Goal: Task Accomplishment & Management: Use online tool/utility

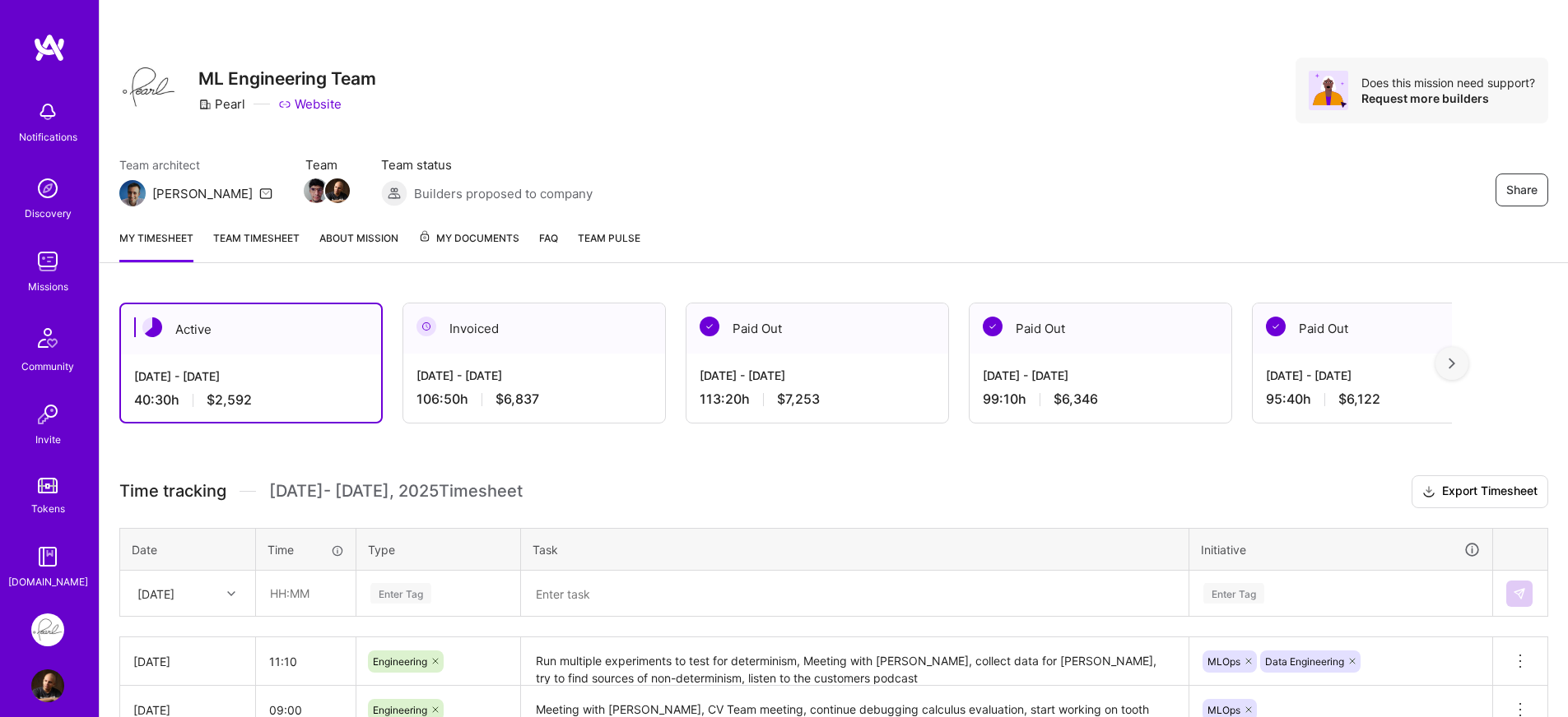
scroll to position [160, 0]
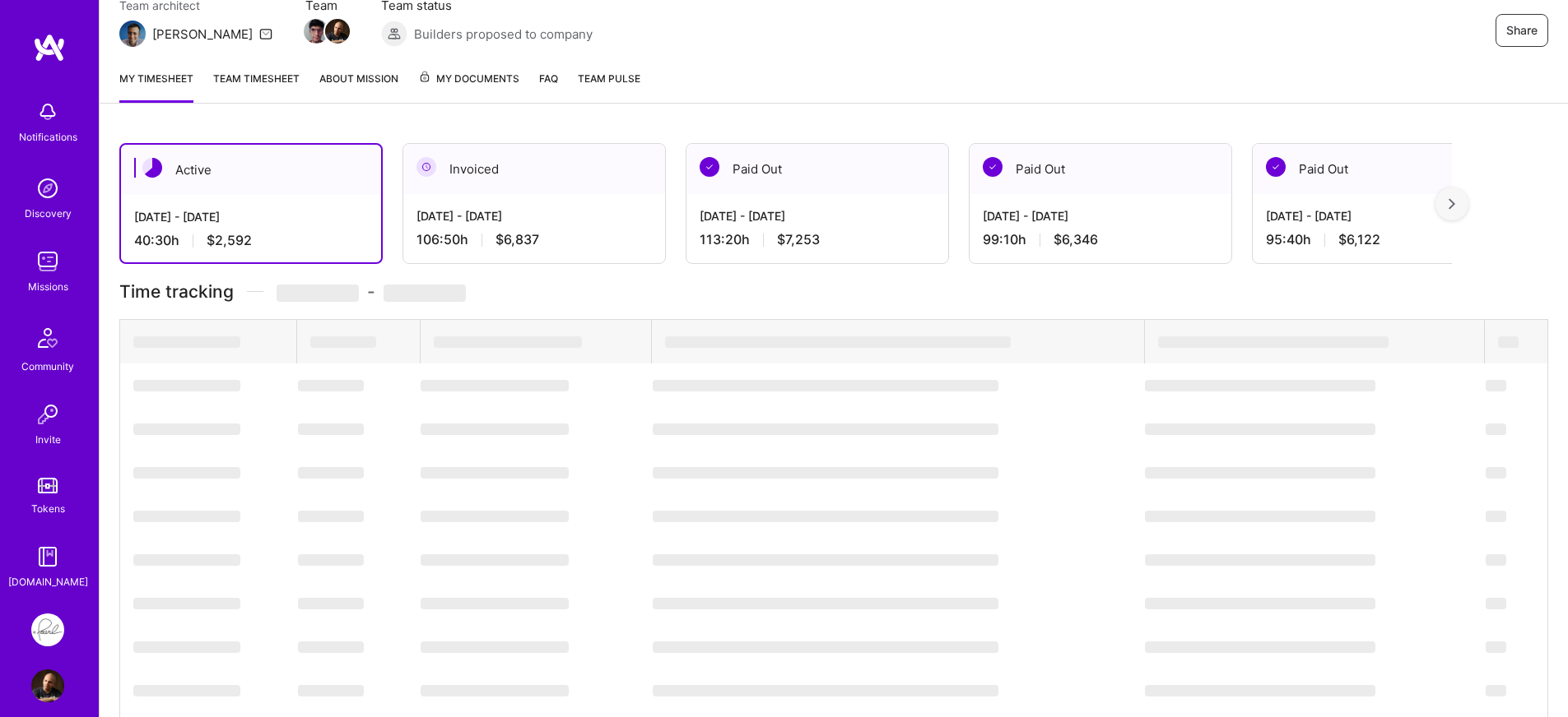
scroll to position [160, 0]
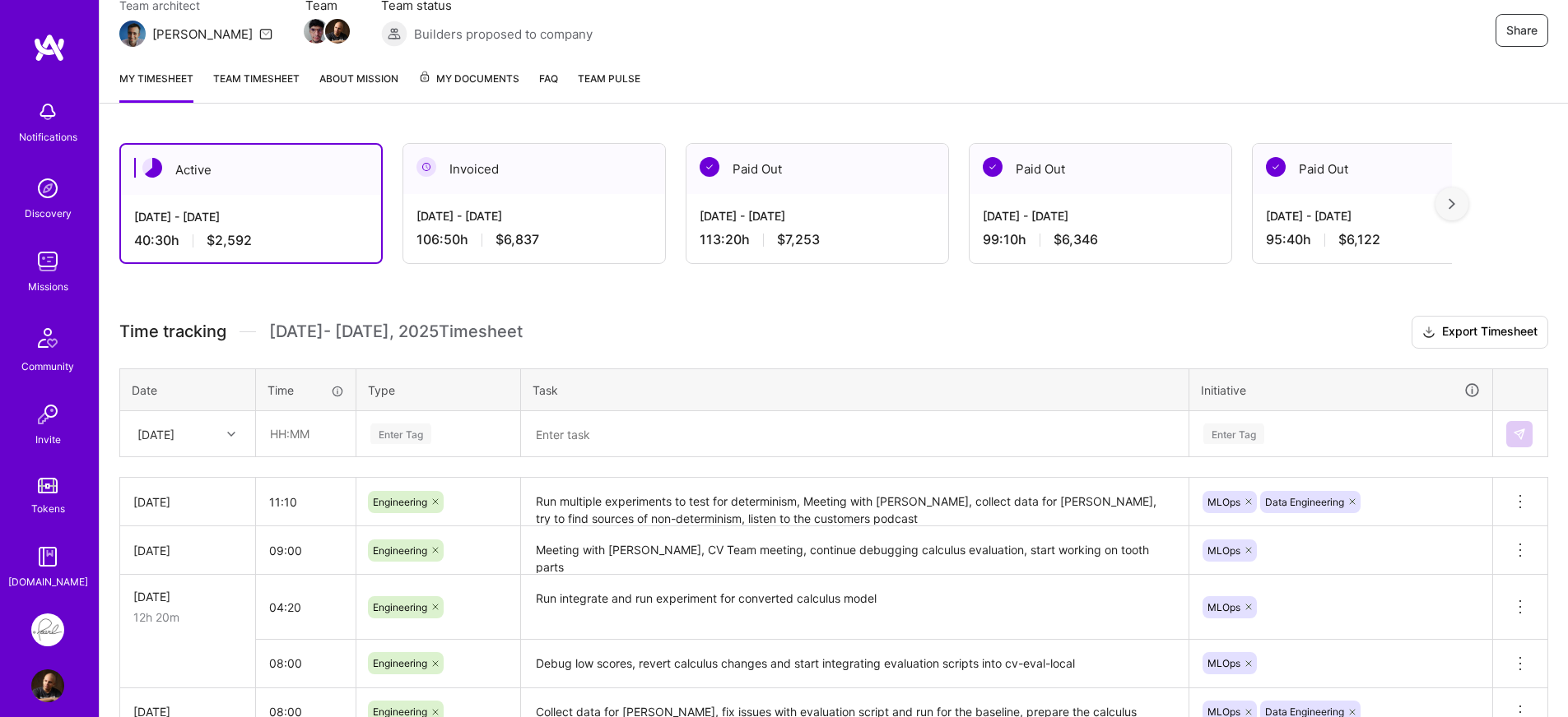
click at [198, 434] on div "[DATE]" at bounding box center [175, 434] width 92 height 27
click at [163, 639] on div "[DATE]" at bounding box center [187, 633] width 133 height 30
click at [297, 451] on input "text" at bounding box center [306, 434] width 98 height 43
type input "10:40"
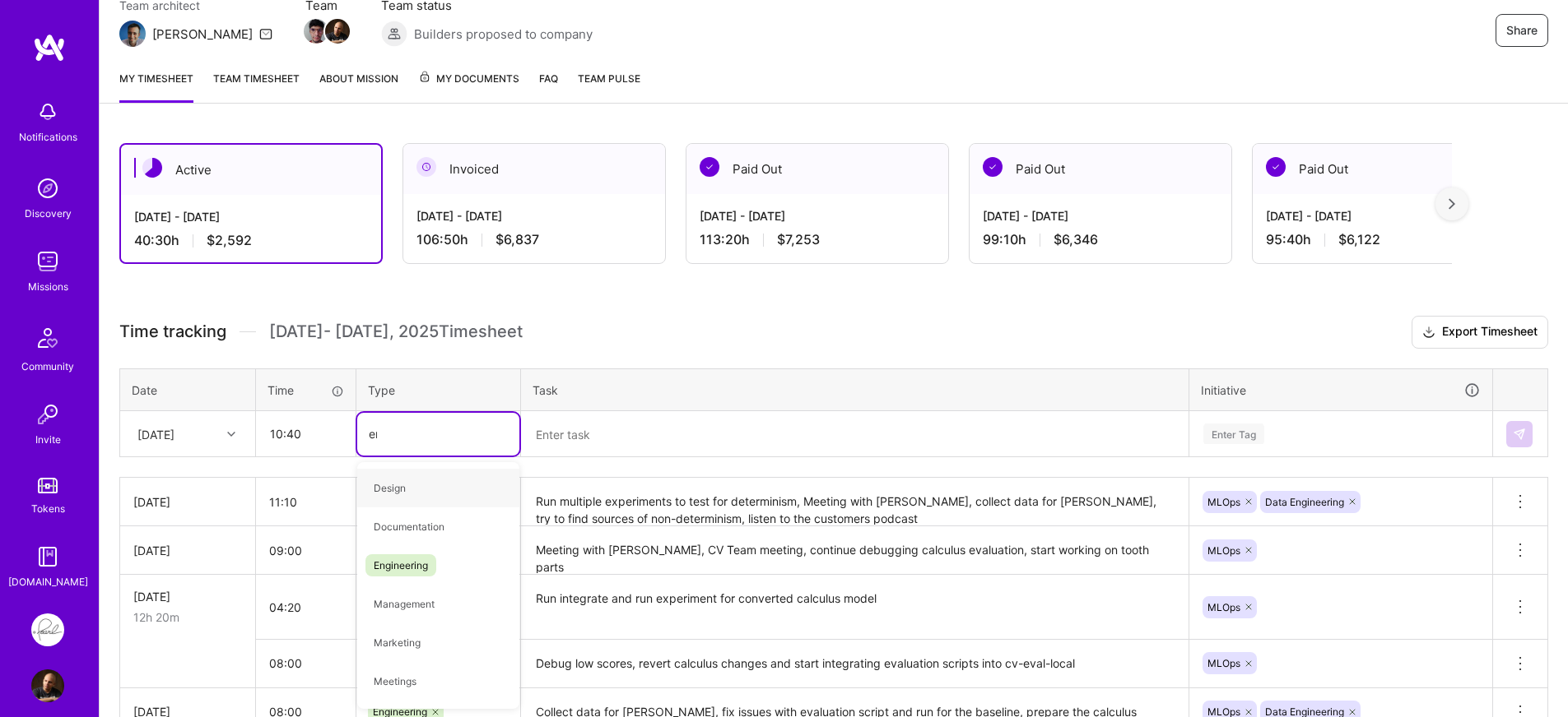
type input "eng"
click at [385, 491] on span "Engineering" at bounding box center [401, 488] width 71 height 23
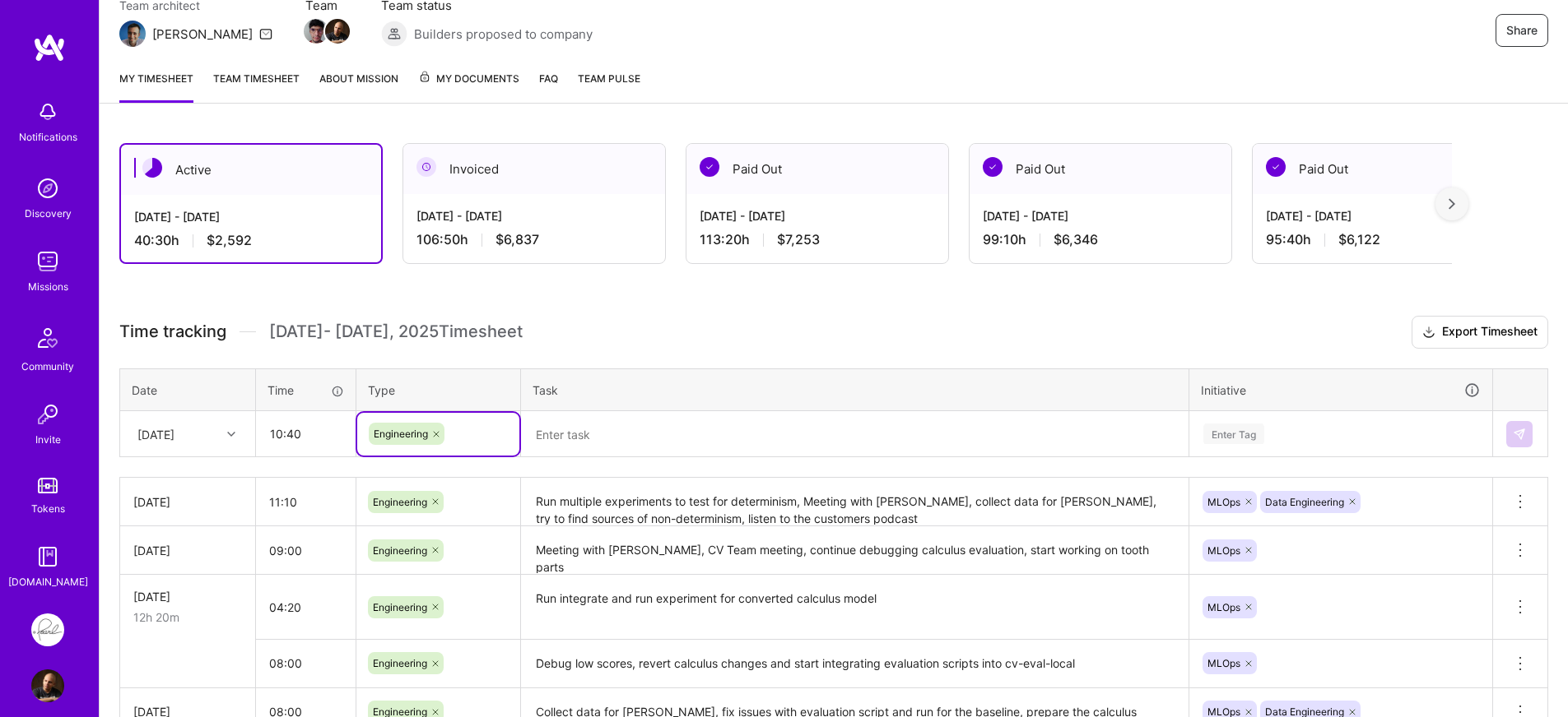
click at [581, 429] on textarea at bounding box center [854, 434] width 664 height 43
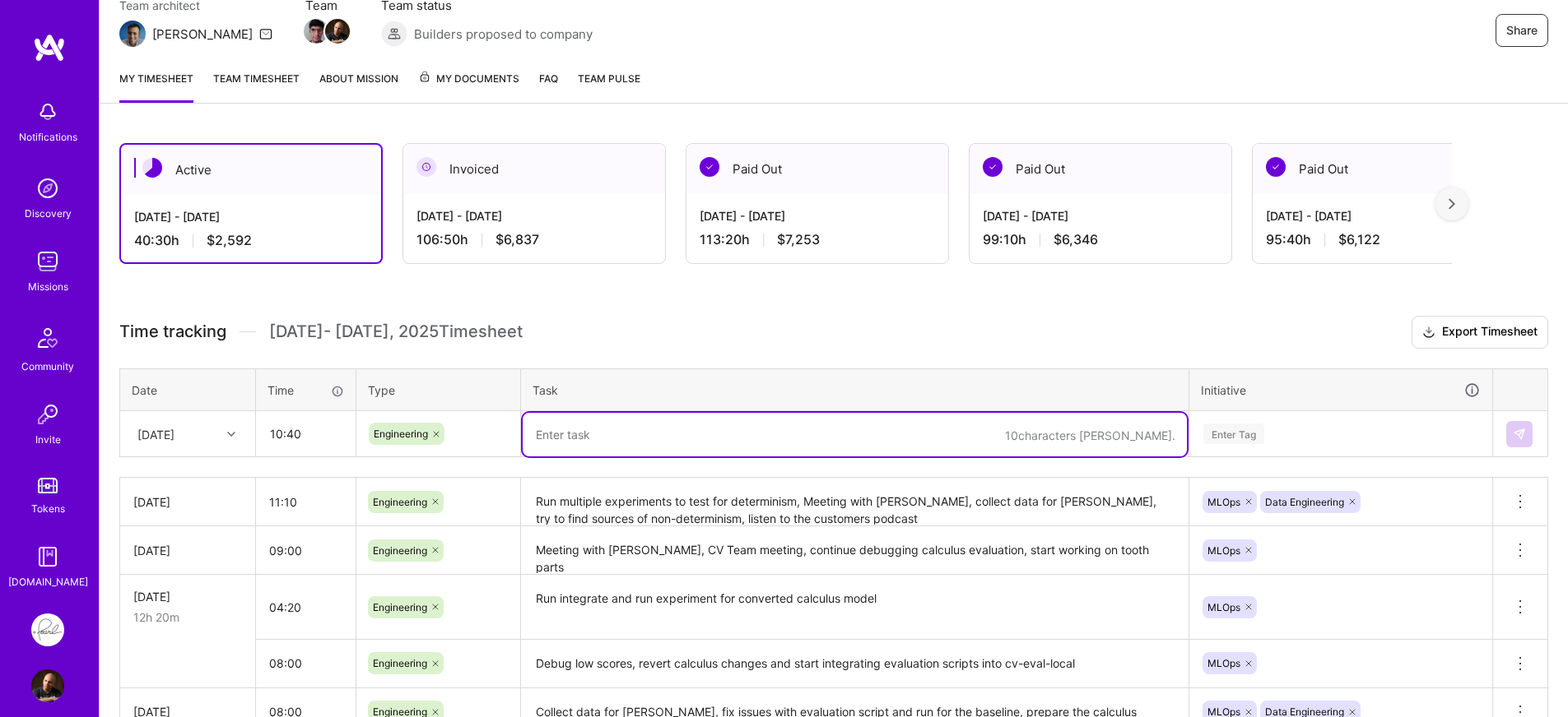
click at [579, 473] on div "Time tracking [DATE] - [DATE] Timesheet Export Timesheet Date Time Type Task In…" at bounding box center [833, 548] width 1428 height 466
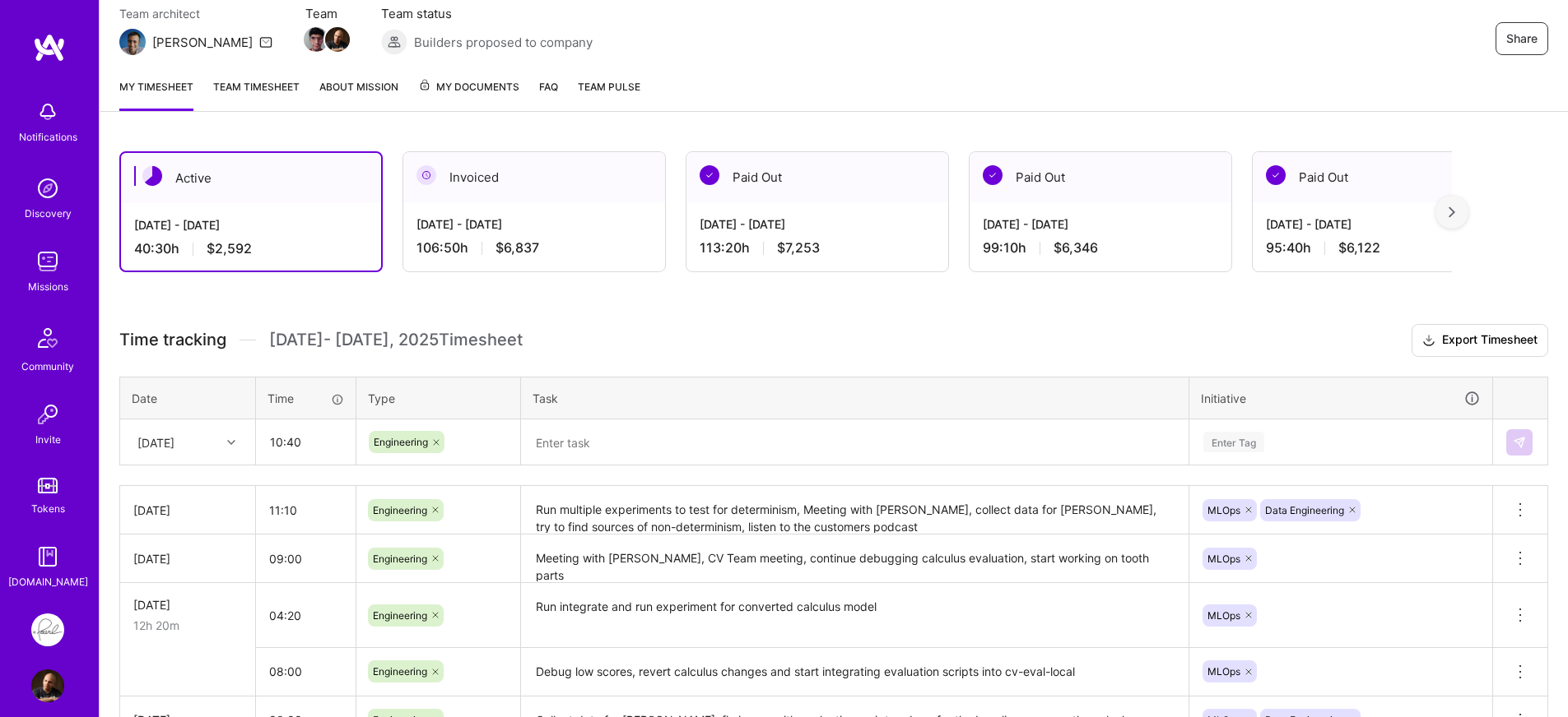
scroll to position [140, 0]
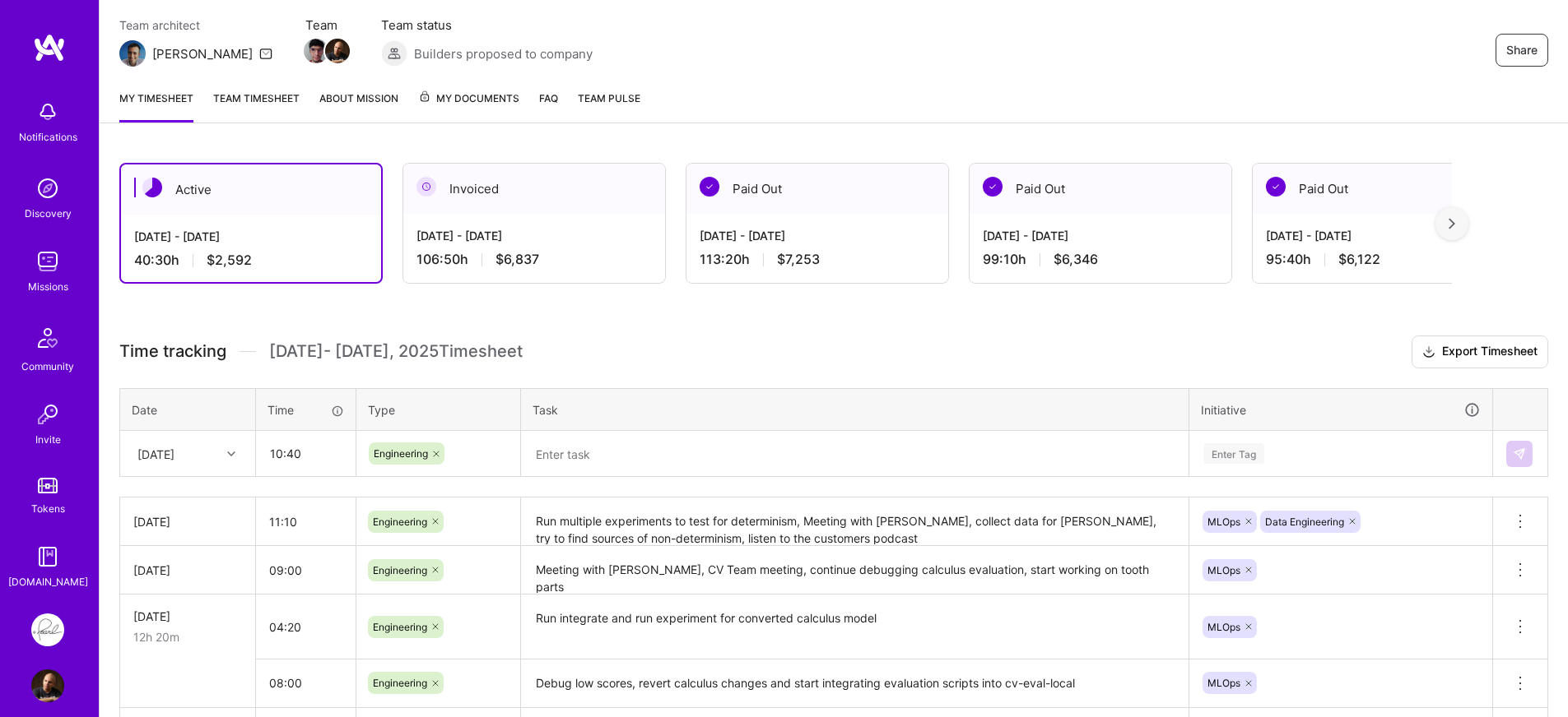
click at [610, 444] on textarea at bounding box center [854, 454] width 664 height 43
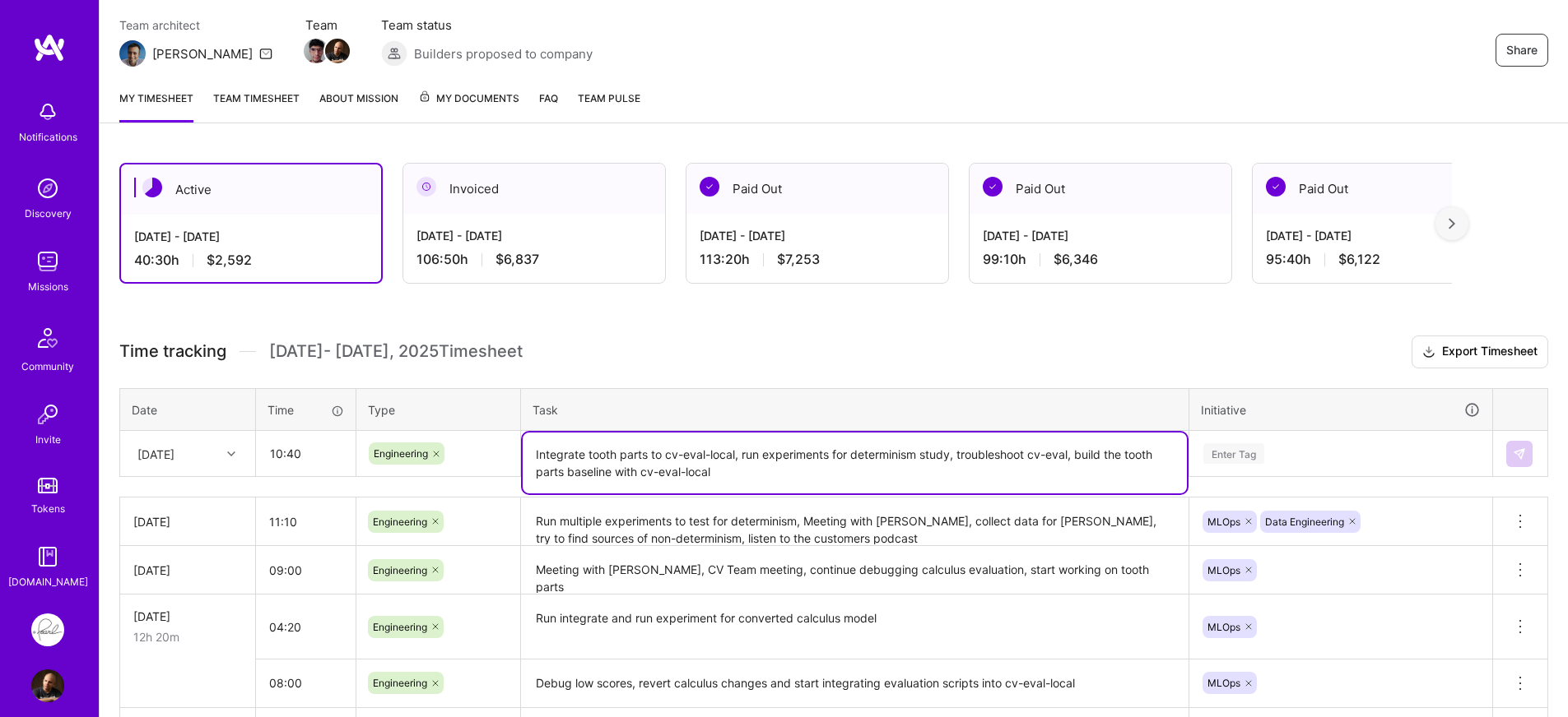
type textarea "Integrate tooth parts to cv-eval-local, run experiments for determinism study, …"
click at [1298, 458] on div "Enter Tag" at bounding box center [1340, 453] width 302 height 43
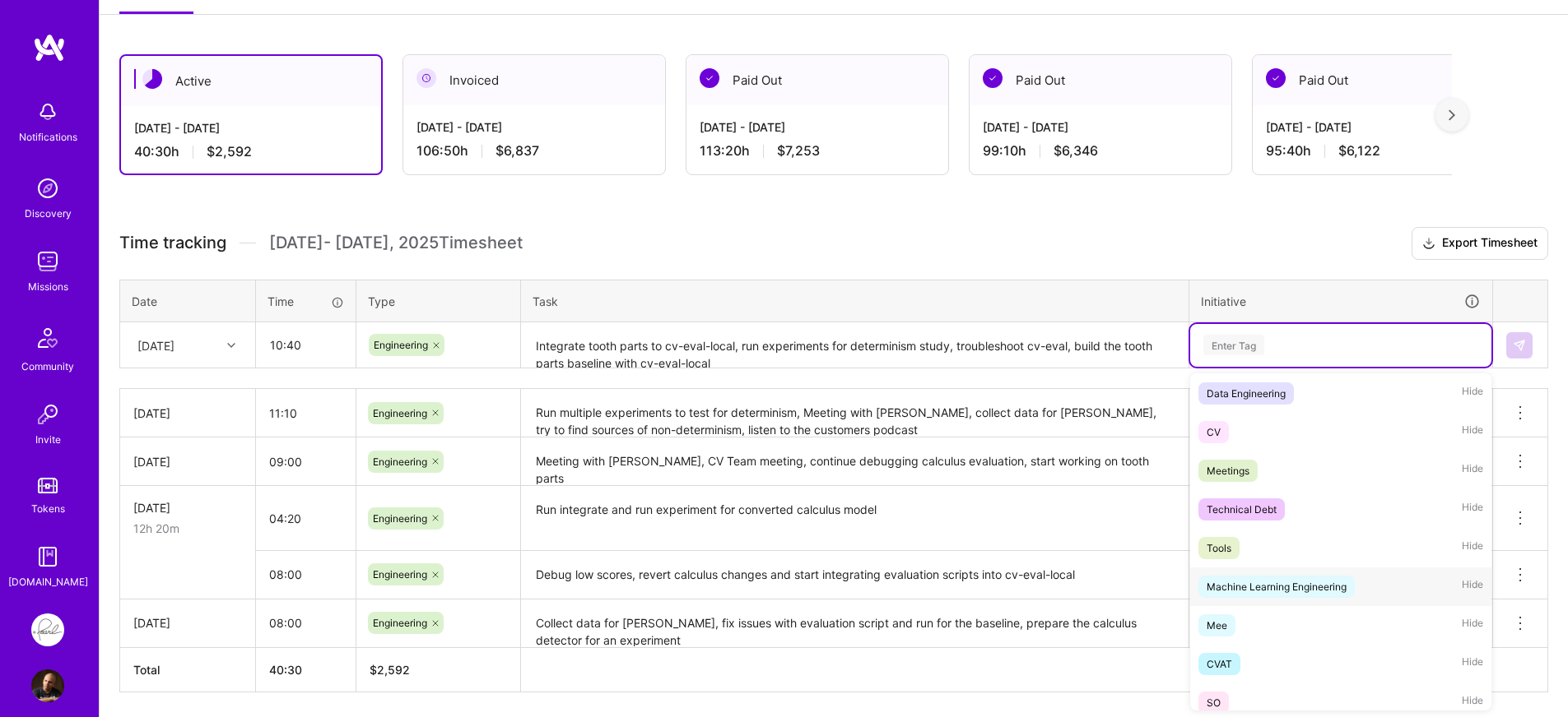
scroll to position [191, 0]
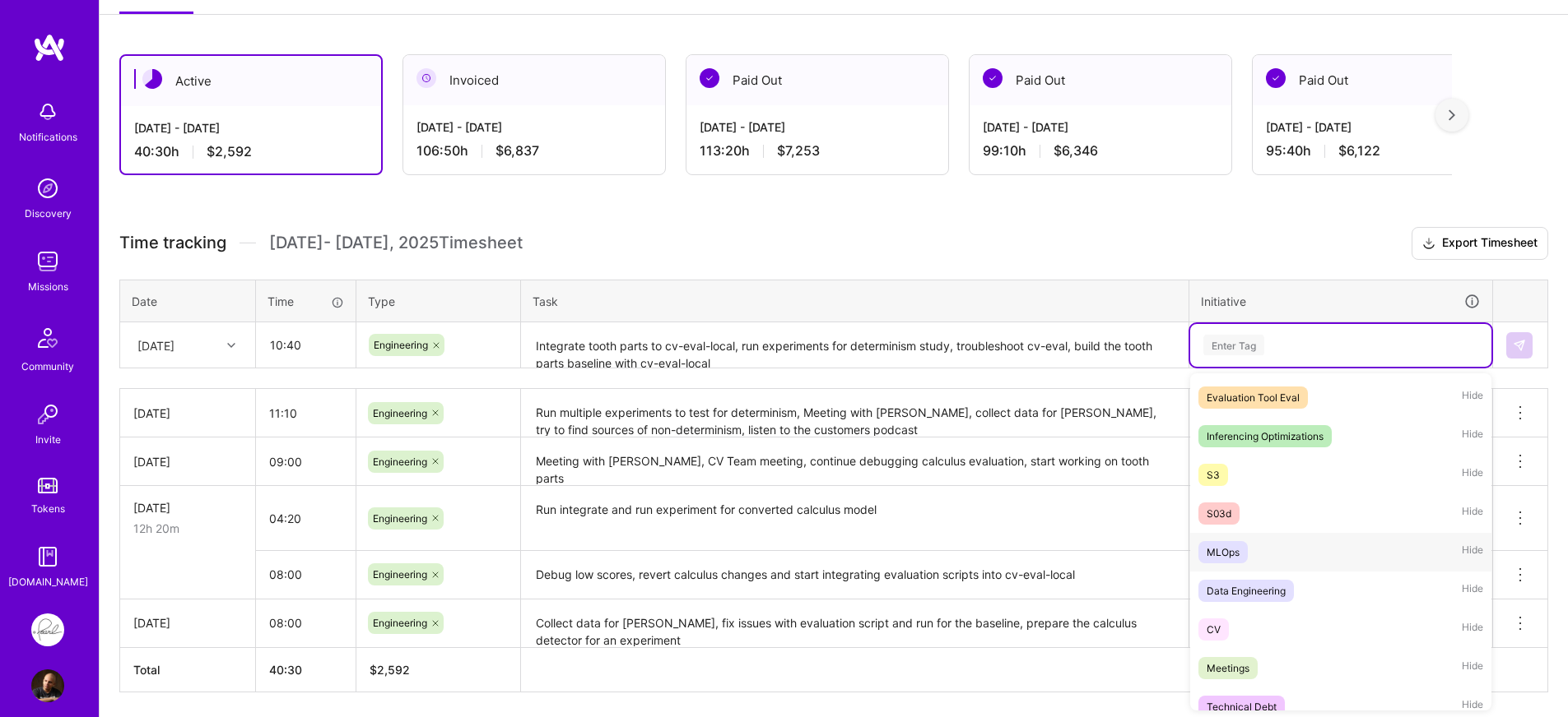
click at [1289, 554] on div "MLOps Hide" at bounding box center [1340, 552] width 302 height 39
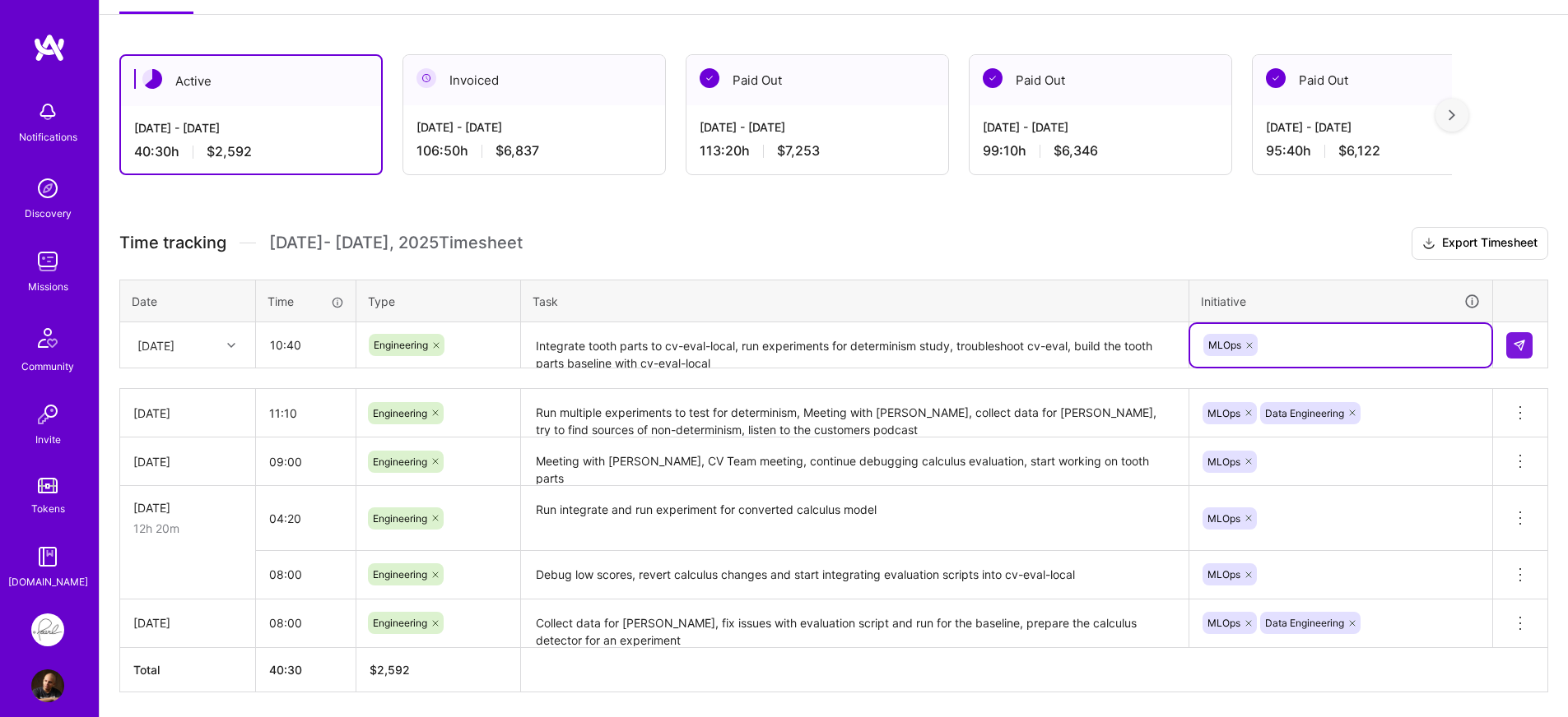
click at [1050, 262] on div "Time tracking [DATE] - [DATE] Timesheet Export Timesheet Date Time Type Task In…" at bounding box center [833, 459] width 1428 height 466
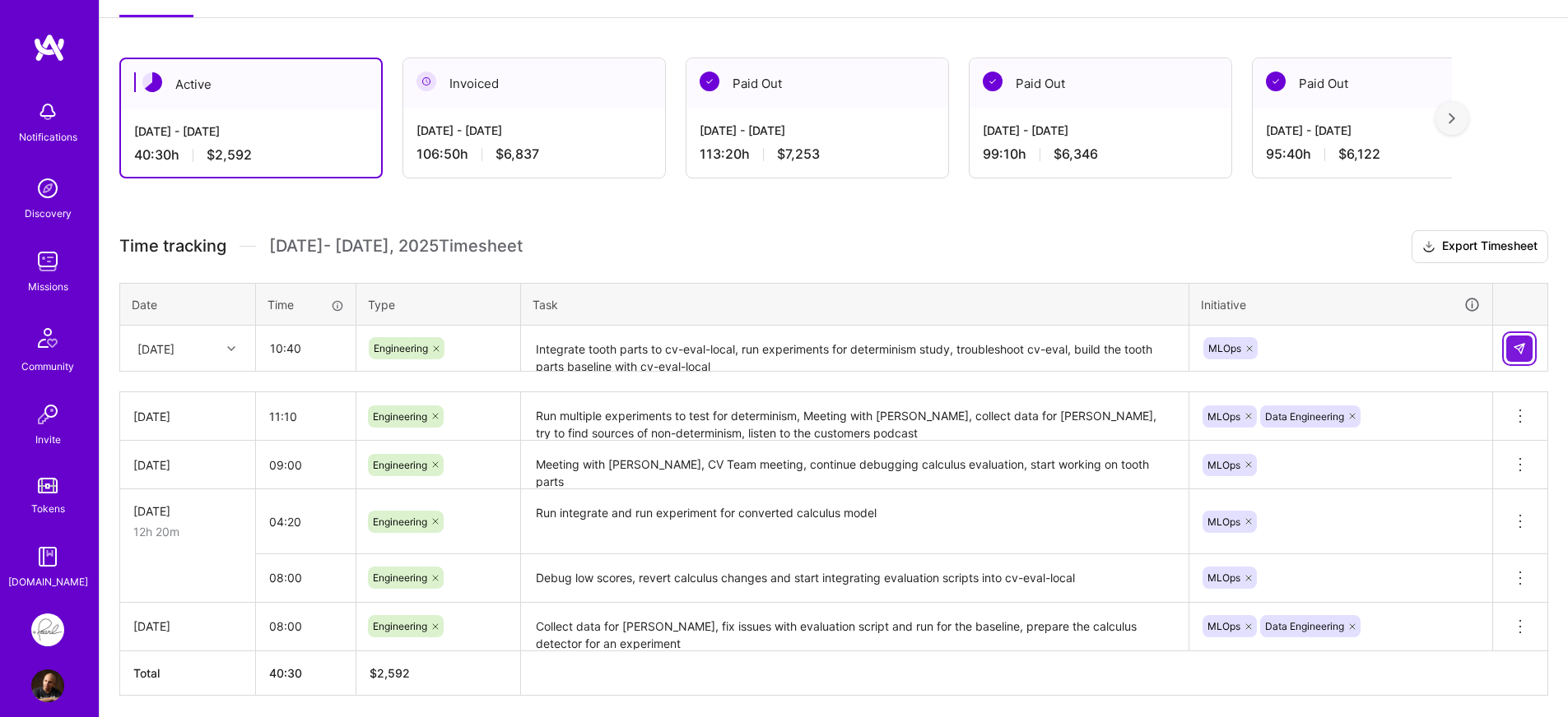
click at [1527, 353] on button at bounding box center [1519, 349] width 26 height 26
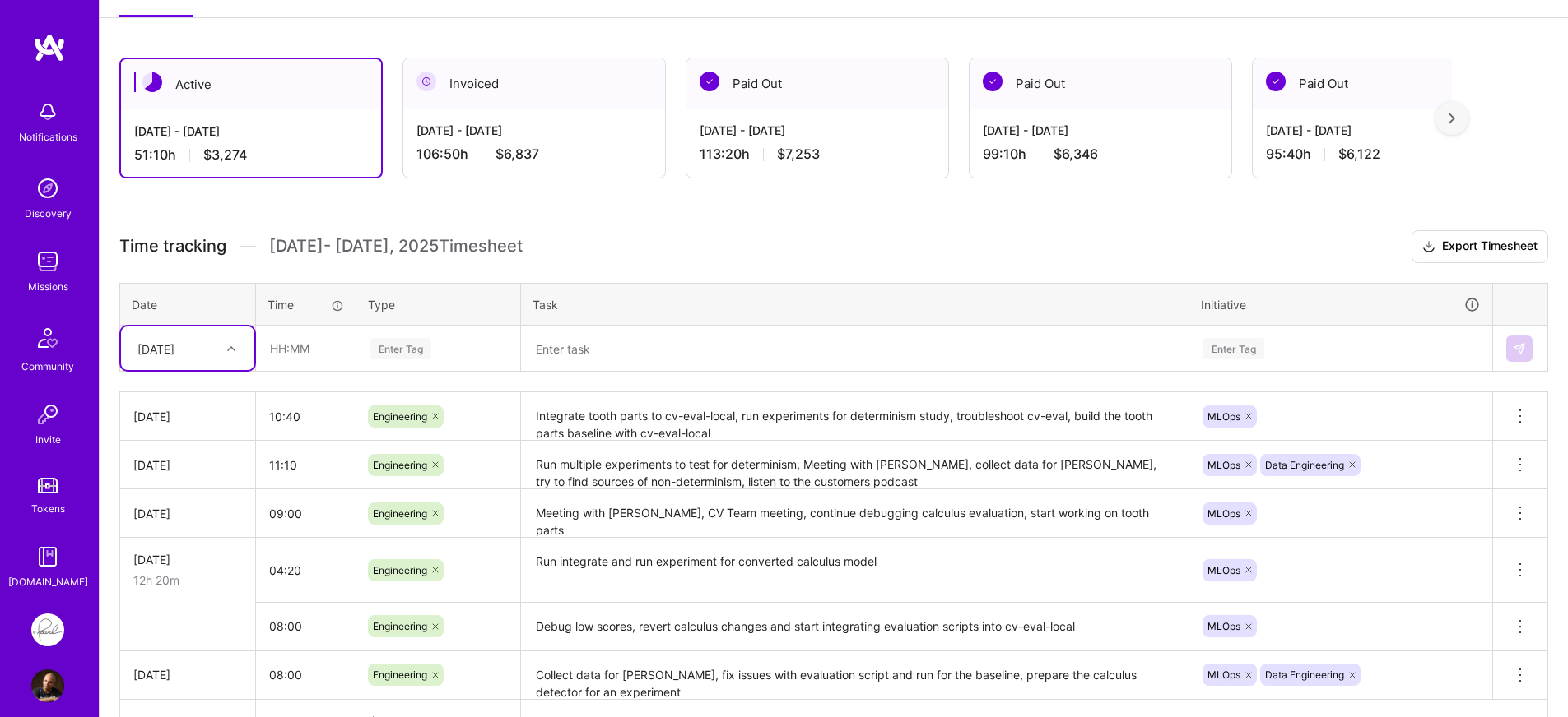
click at [754, 213] on div "Active [DATE] - [DATE] 51:10 h $3,274 Invoiced [DATE] - [DATE] 106:50 h $6,837 …" at bounding box center [833, 431] width 1468 height 787
